Goal: Communication & Community: Answer question/provide support

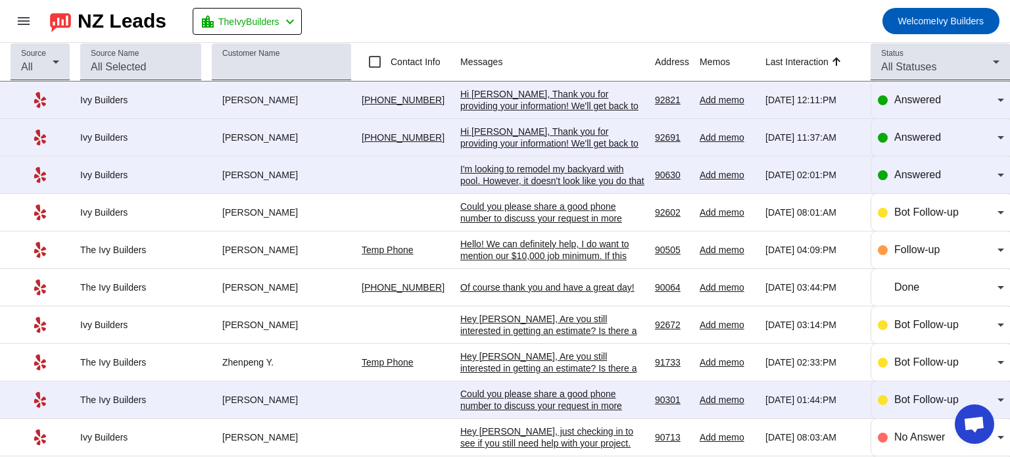
click at [579, 97] on div "Hi [PERSON_NAME], Thank you for providing your information! We'll get back to y…" at bounding box center [552, 105] width 184 height 35
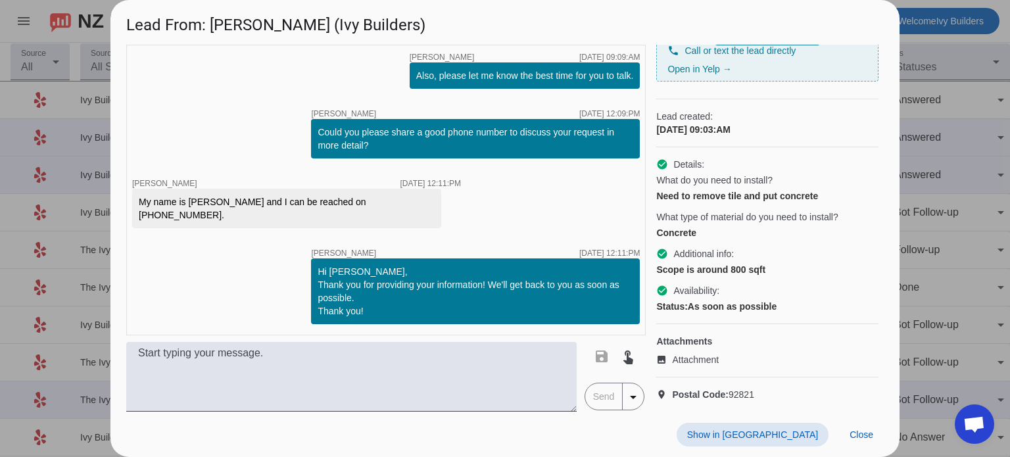
scroll to position [126, 0]
click at [692, 353] on span "Attachment" at bounding box center [695, 359] width 47 height 13
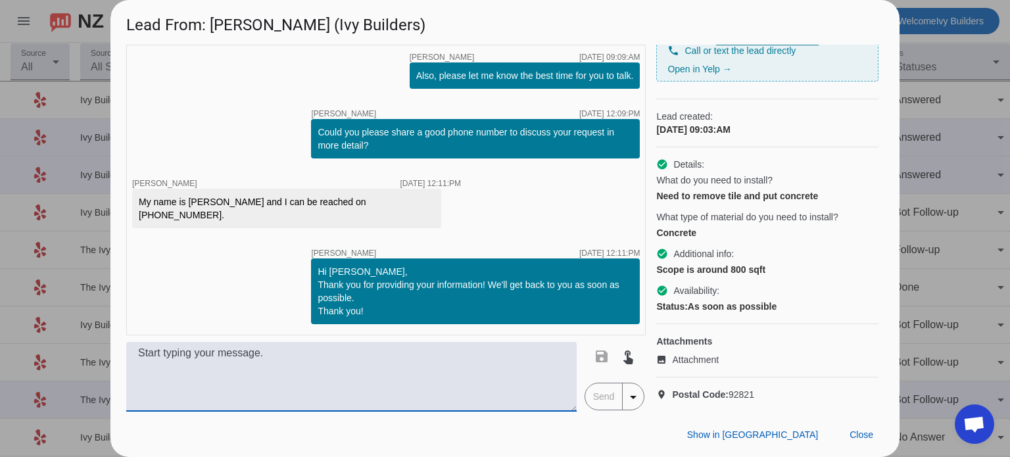
click at [433, 371] on textarea at bounding box center [351, 377] width 450 height 70
type textarea "The picture you sent just came in. Is this a commercial space?"
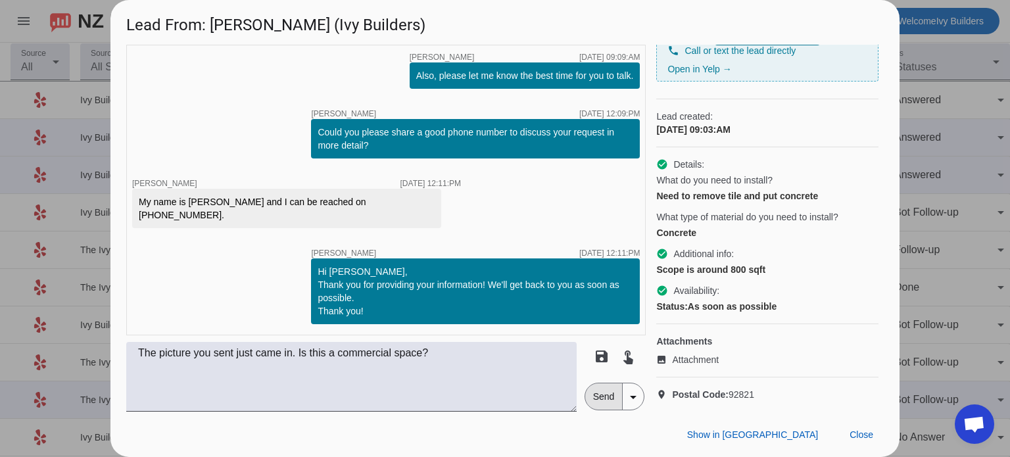
click at [603, 395] on span "Send" at bounding box center [603, 396] width 37 height 26
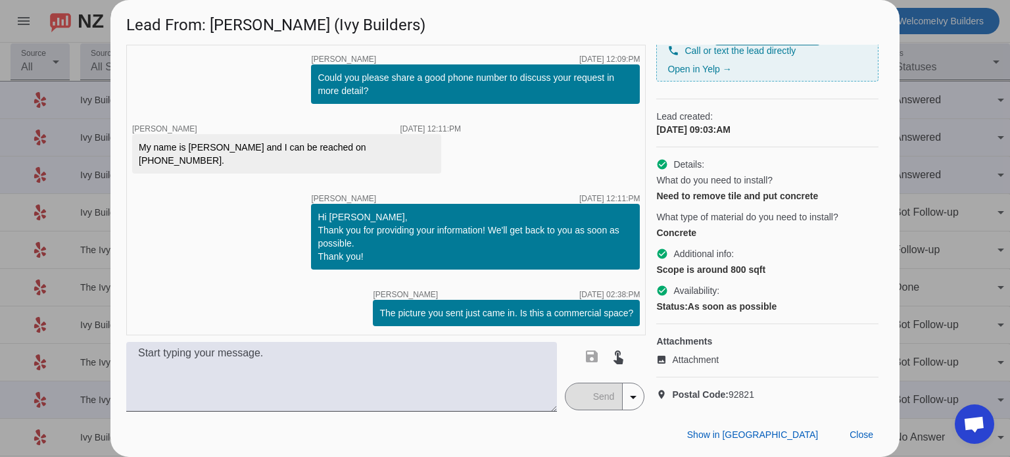
scroll to position [277, 0]
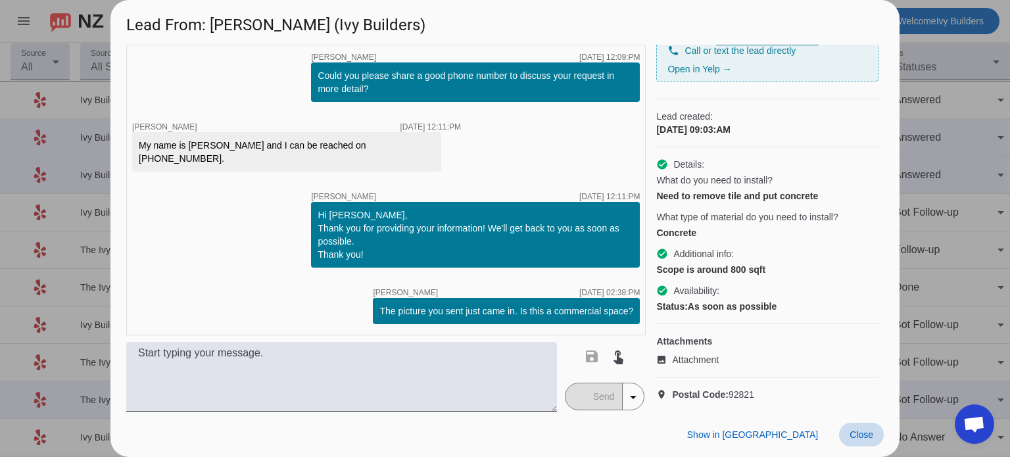
click at [857, 428] on span at bounding box center [861, 435] width 45 height 24
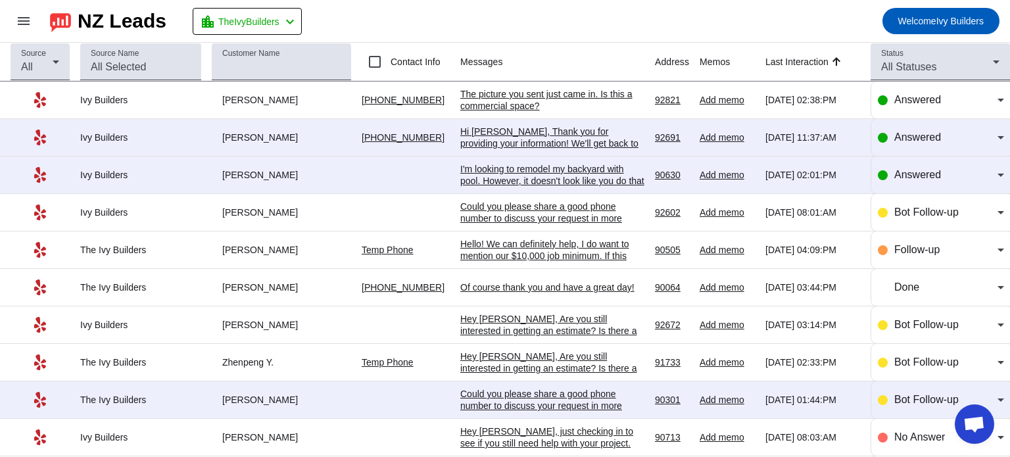
click at [514, 128] on div "Hi [PERSON_NAME], Thank you for providing your information! We'll get back to y…" at bounding box center [552, 143] width 184 height 35
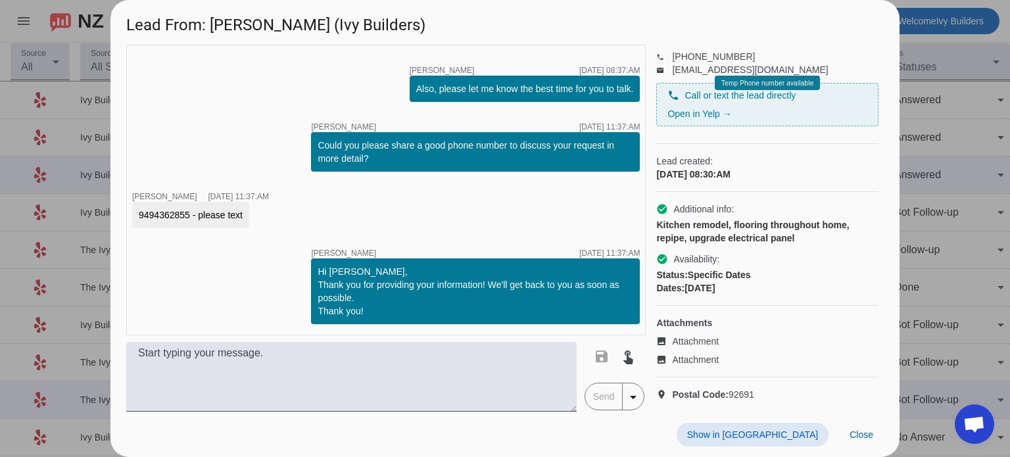
scroll to position [82, 0]
click at [705, 335] on span "Attachment" at bounding box center [695, 341] width 47 height 13
click at [678, 353] on span "Attachment" at bounding box center [695, 359] width 47 height 13
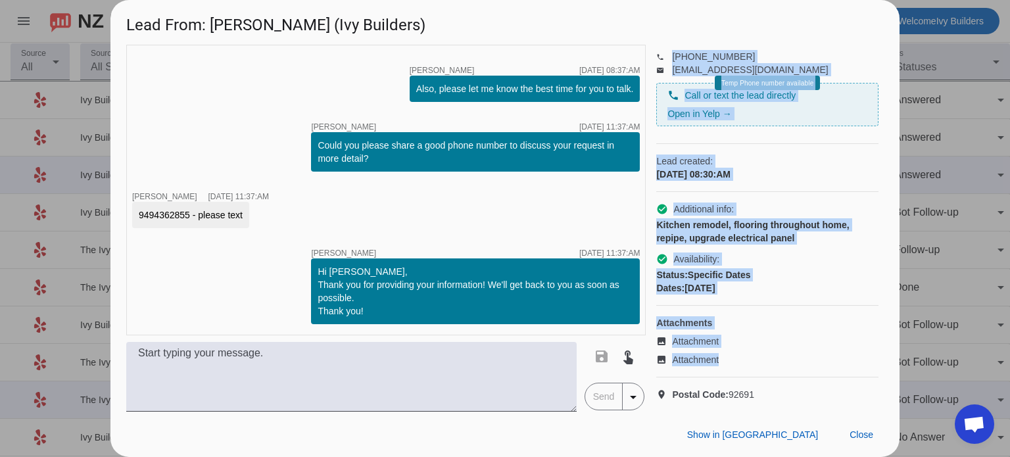
drag, startPoint x: 657, startPoint y: 58, endPoint x: 828, endPoint y: 396, distance: 378.7
click at [828, 396] on div "Kitchen remodeling Contact information phone [PHONE_NUMBER] email [EMAIL_ADDRES…" at bounding box center [769, 228] width 227 height 367
copy div "Kitchen remodeling Contact information phone [PHONE_NUMBER] email [EMAIL_ADDRES…"
click at [869, 438] on span "Close" at bounding box center [861, 434] width 24 height 11
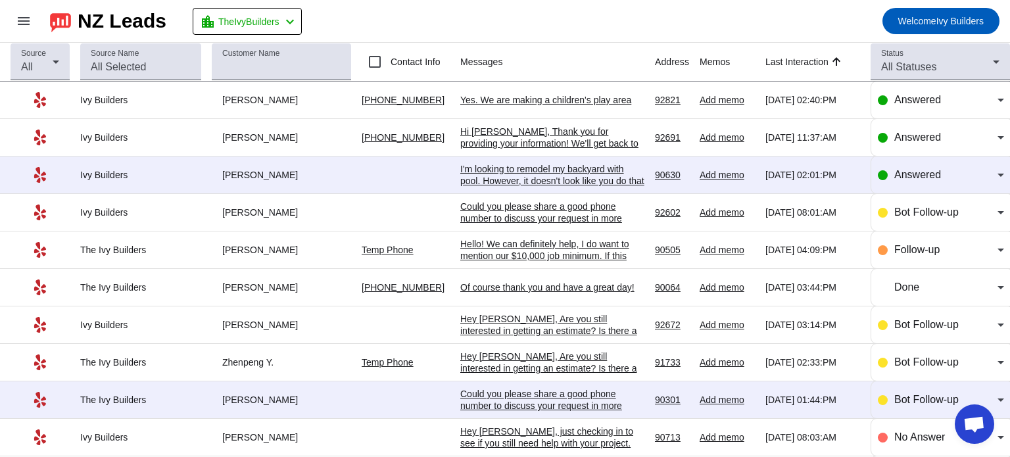
click at [575, 161] on td "I'm looking to remodel my backyard with pool. However, it doesn't look like you…" at bounding box center [557, 174] width 195 height 37
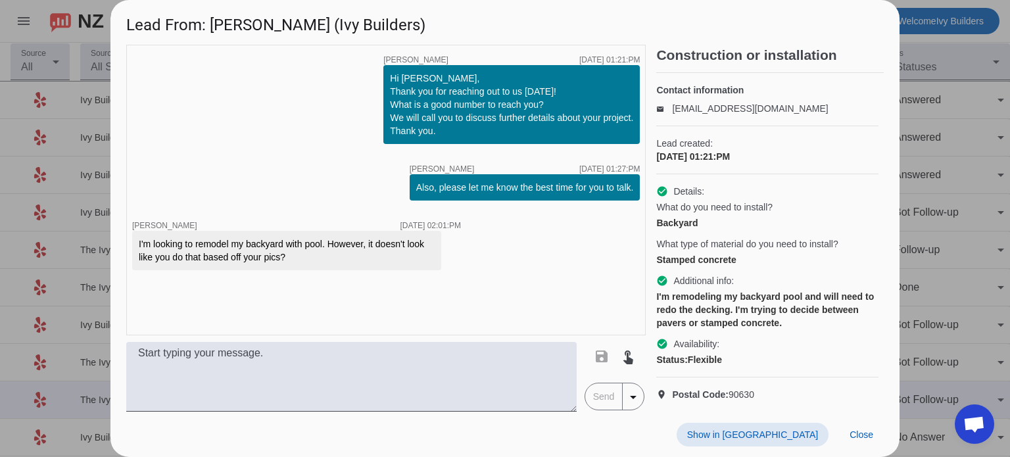
scroll to position [0, 0]
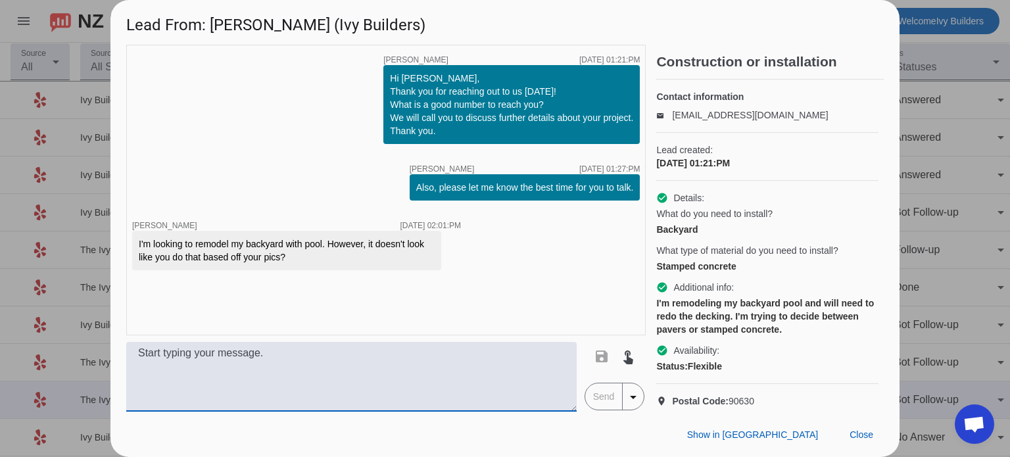
click at [496, 369] on textarea at bounding box center [351, 377] width 450 height 70
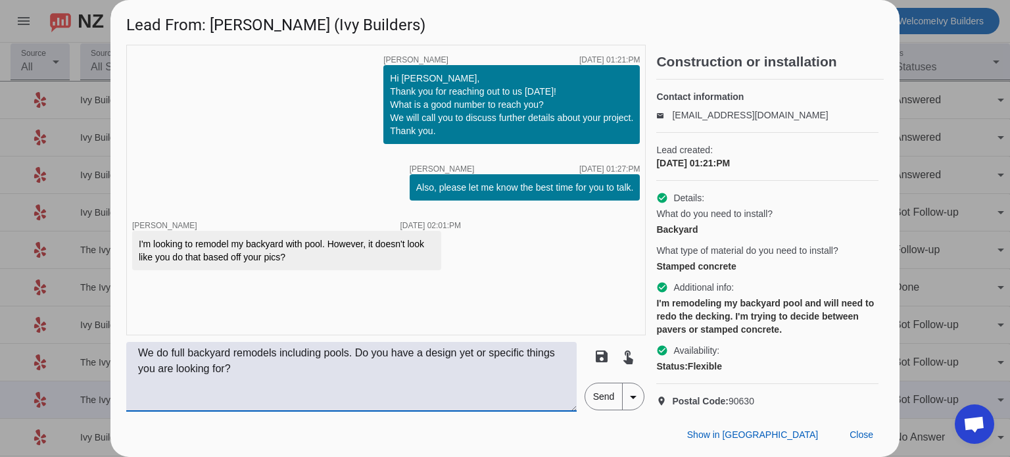
type textarea "We do full backyard remodels including pools. Do you have a design yet or speci…"
click at [608, 391] on span "Send" at bounding box center [603, 396] width 37 height 26
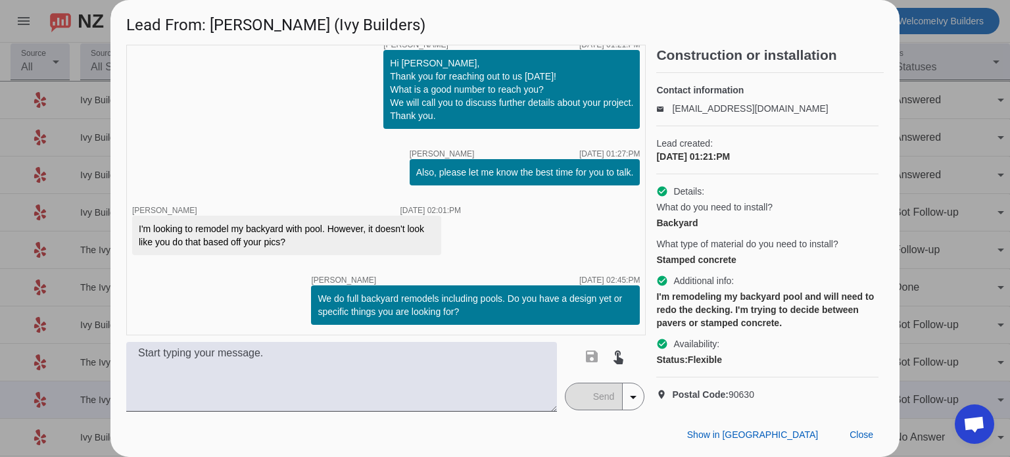
scroll to position [29, 16]
drag, startPoint x: 657, startPoint y: 61, endPoint x: 798, endPoint y: 379, distance: 347.3
click at [798, 379] on div "Construction or installation Contact information email [EMAIL_ADDRESS][DOMAIN_N…" at bounding box center [769, 228] width 227 height 367
copy div "Construction or installation Contact information email [EMAIL_ADDRESS][DOMAIN_N…"
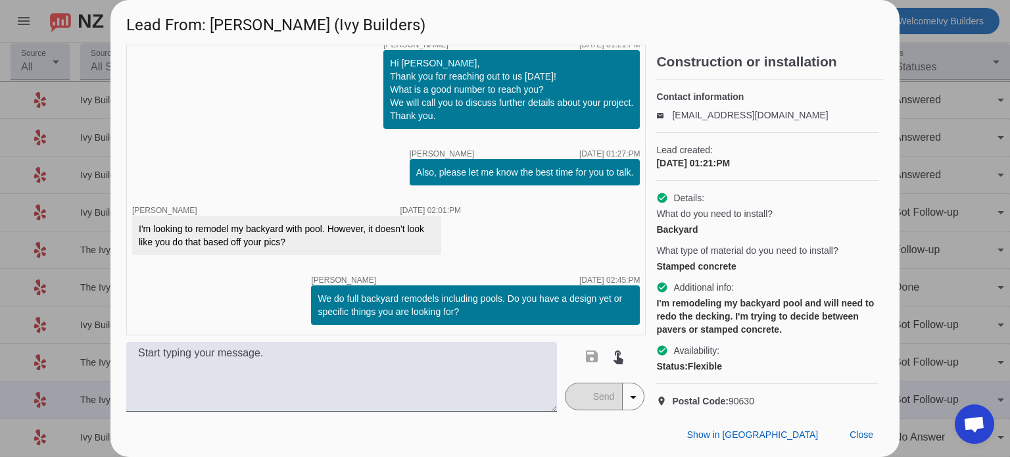
click at [818, 91] on h4 "Contact information" at bounding box center [767, 96] width 222 height 13
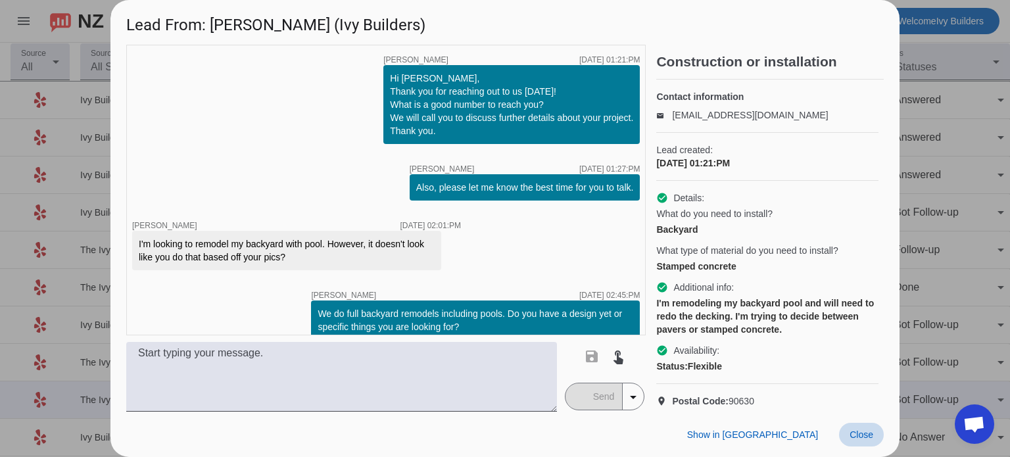
click at [865, 437] on span "Close" at bounding box center [861, 434] width 24 height 11
